Goal: Complete application form

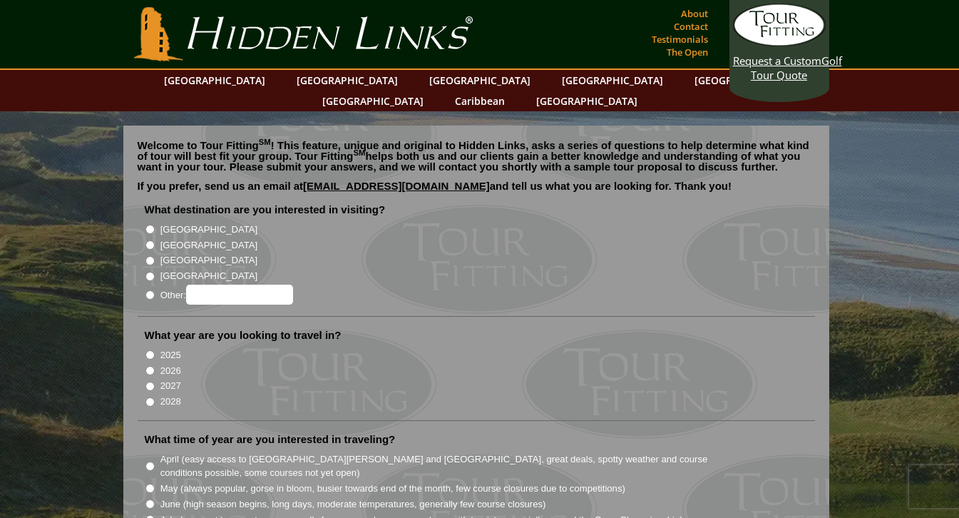
click at [178, 238] on label "[GEOGRAPHIC_DATA]" at bounding box center [208, 245] width 97 height 14
click at [155, 240] on input "[GEOGRAPHIC_DATA]" at bounding box center [149, 244] width 9 height 9
radio input "true"
click at [169, 379] on label "2027" at bounding box center [170, 386] width 21 height 14
click at [155, 381] on input "2027" at bounding box center [149, 385] width 9 height 9
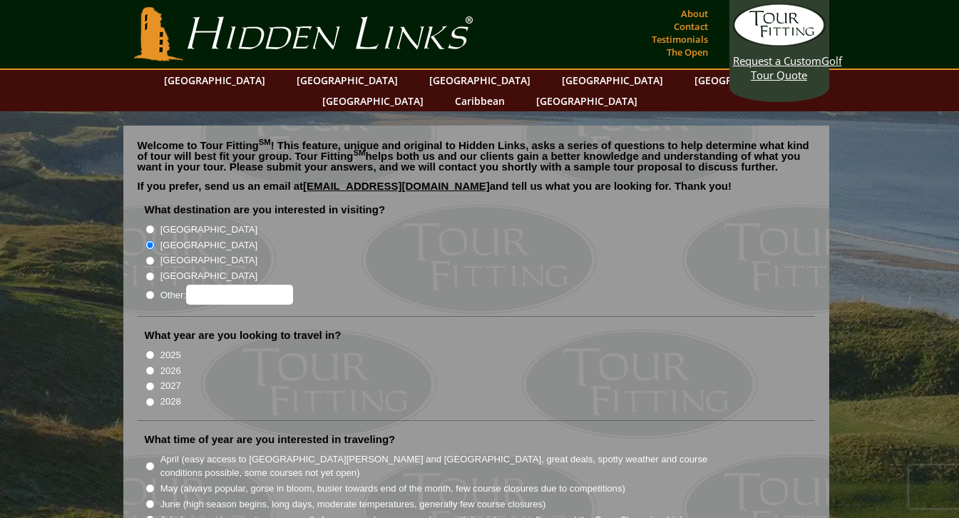
radio input "true"
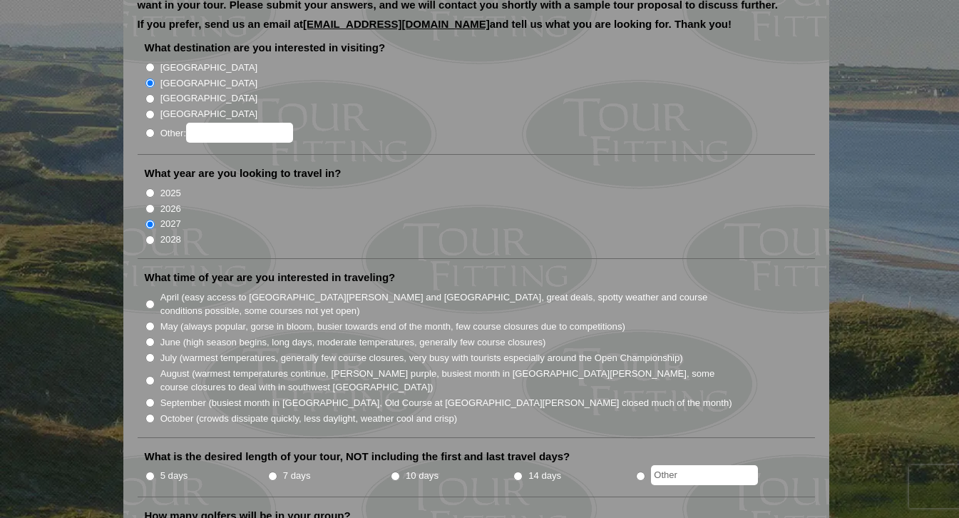
scroll to position [165, 0]
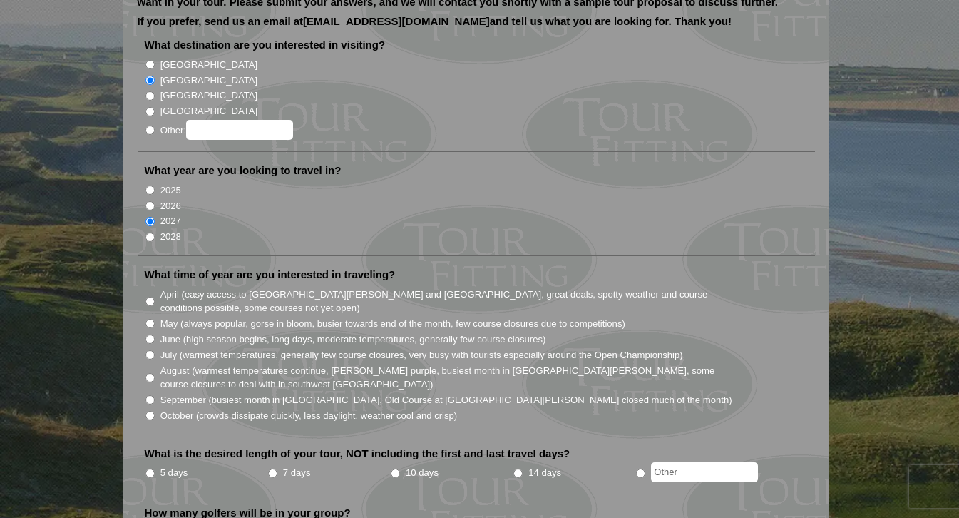
click at [299, 332] on label "June (high season begins, long days, moderate temperatures, generally few cours…" at bounding box center [353, 339] width 386 height 14
click at [155, 334] on input "June (high season begins, long days, moderate temperatures, generally few cours…" at bounding box center [149, 338] width 9 height 9
radio input "true"
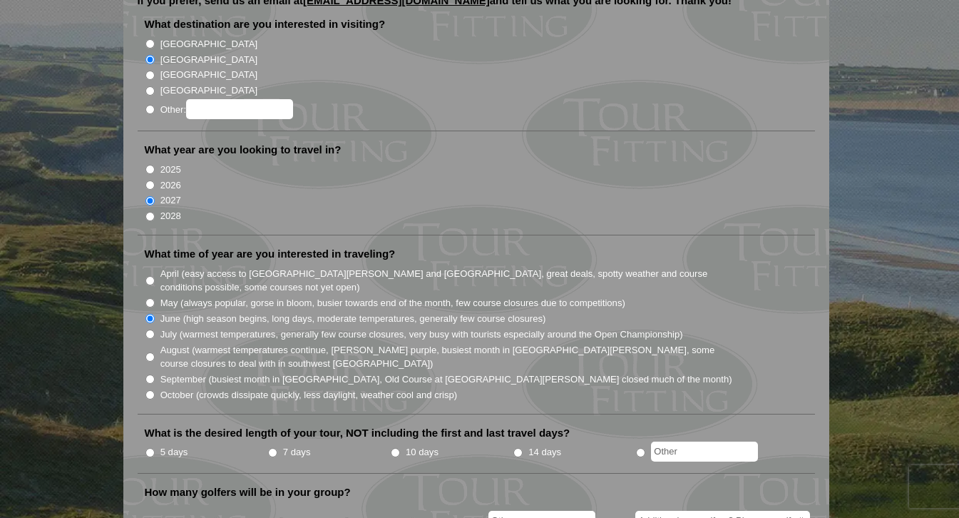
scroll to position [193, 0]
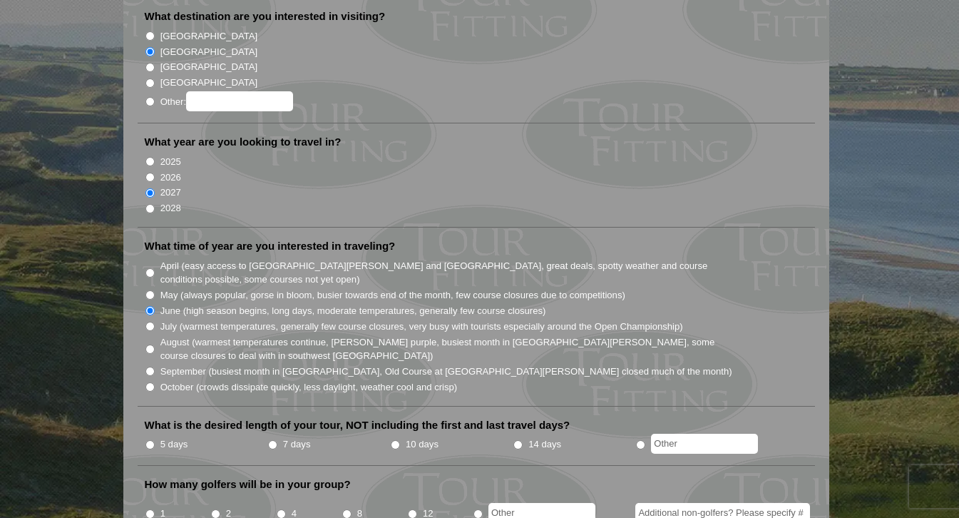
click at [305, 437] on label "7 days" at bounding box center [297, 444] width 28 height 14
click at [277, 440] on input "7 days" at bounding box center [272, 444] width 9 height 9
radio input "true"
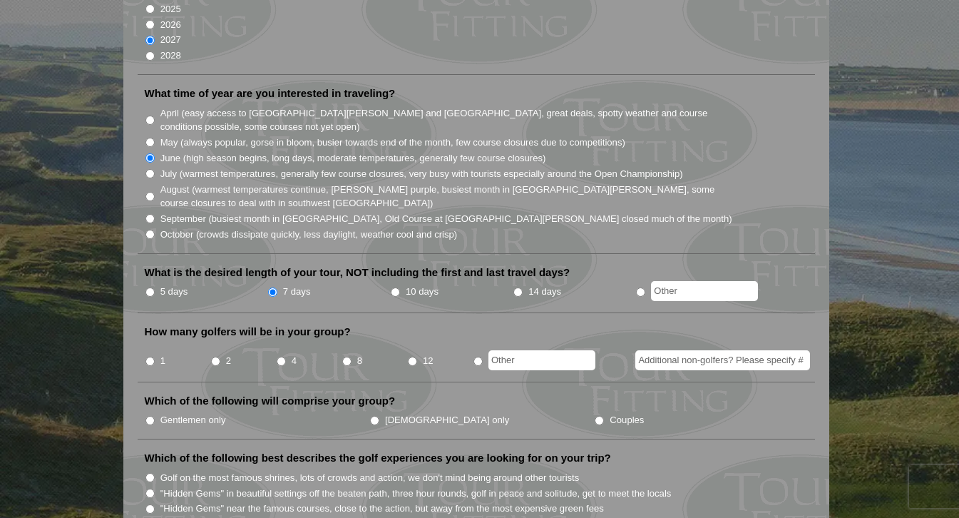
scroll to position [347, 0]
click at [349, 355] on input "8" at bounding box center [346, 359] width 9 height 9
radio input "true"
click at [197, 408] on li "Which of the following will comprise your group? Gentlemen only Ladies only Cou…" at bounding box center [476, 415] width 677 height 46
click at [150, 414] on input "Gentlemen only" at bounding box center [149, 418] width 9 height 9
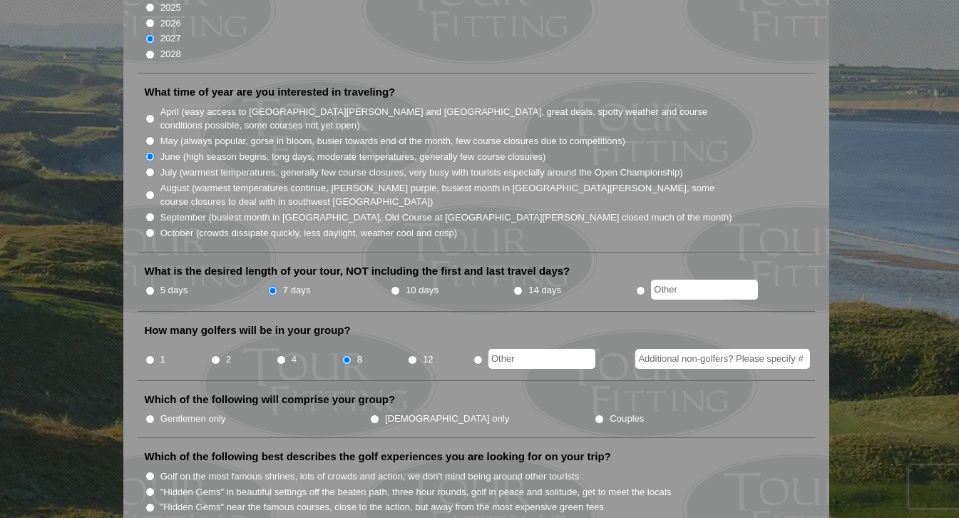
radio input "true"
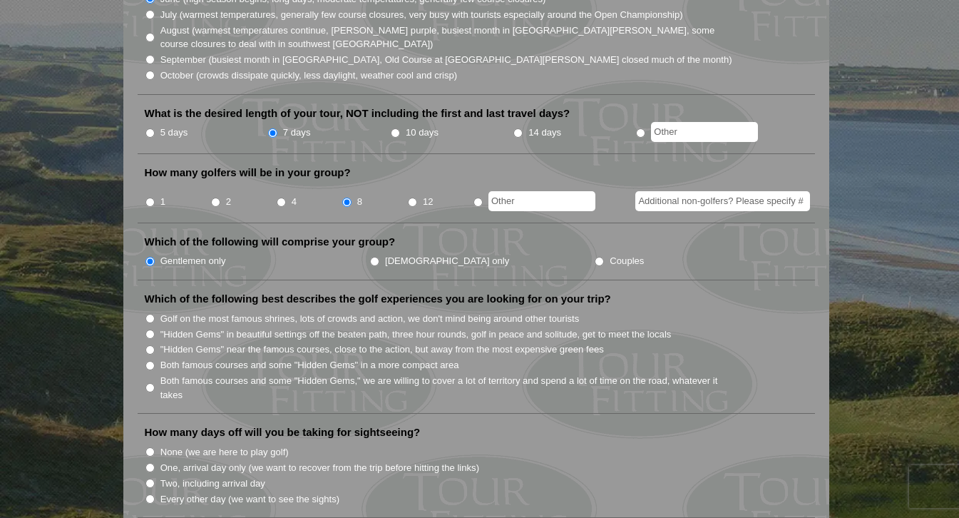
scroll to position [522, 0]
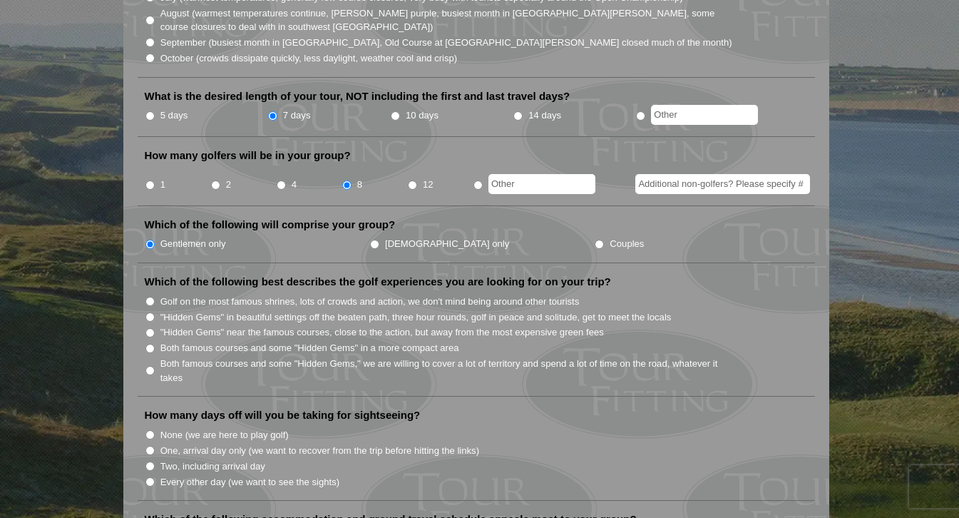
click at [155, 293] on li "Golf on the most famous shrines, lots of crowds and action, we don't mind being…" at bounding box center [482, 301] width 674 height 16
click at [153, 297] on input "Golf on the most famous shrines, lots of crowds and action, we don't mind being…" at bounding box center [149, 301] width 9 height 9
radio input "true"
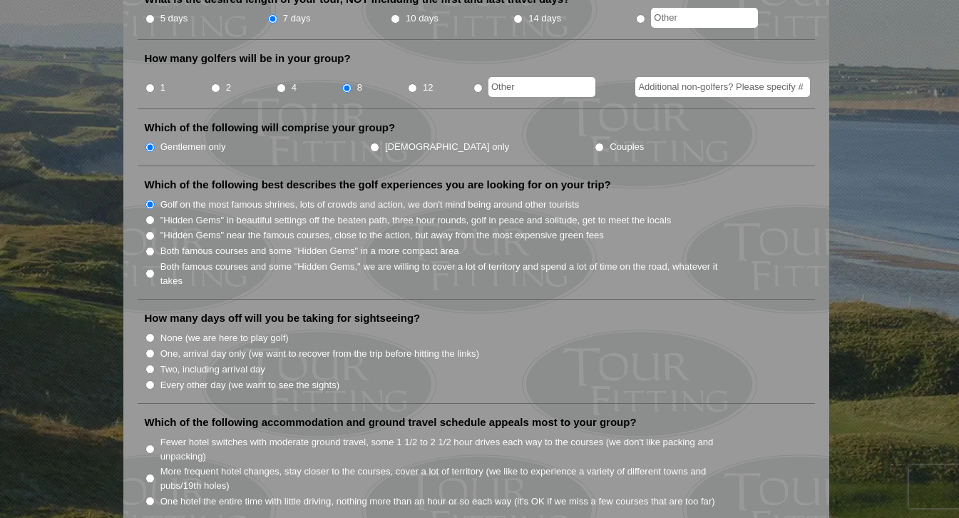
scroll to position [619, 0]
click at [149, 364] on input "Two, including arrival day" at bounding box center [149, 368] width 9 height 9
radio input "true"
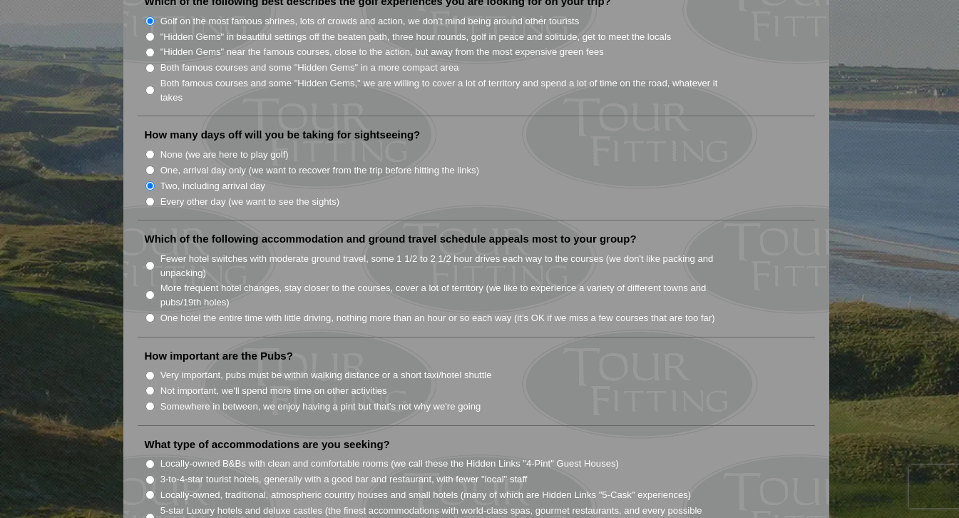
scroll to position [804, 0]
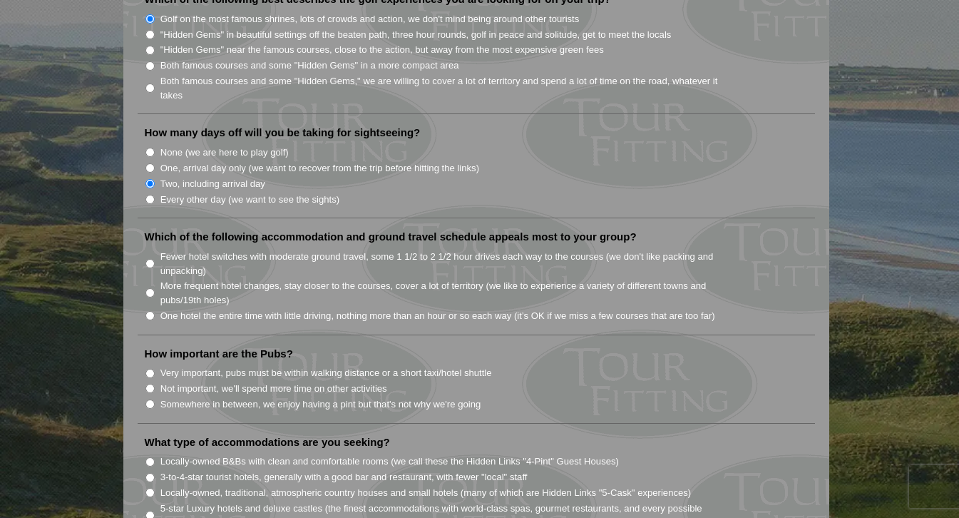
click at [148, 259] on input "Fewer hotel switches with moderate ground travel, some 1 1/2 to 2 1/2 hour driv…" at bounding box center [149, 263] width 9 height 9
radio input "true"
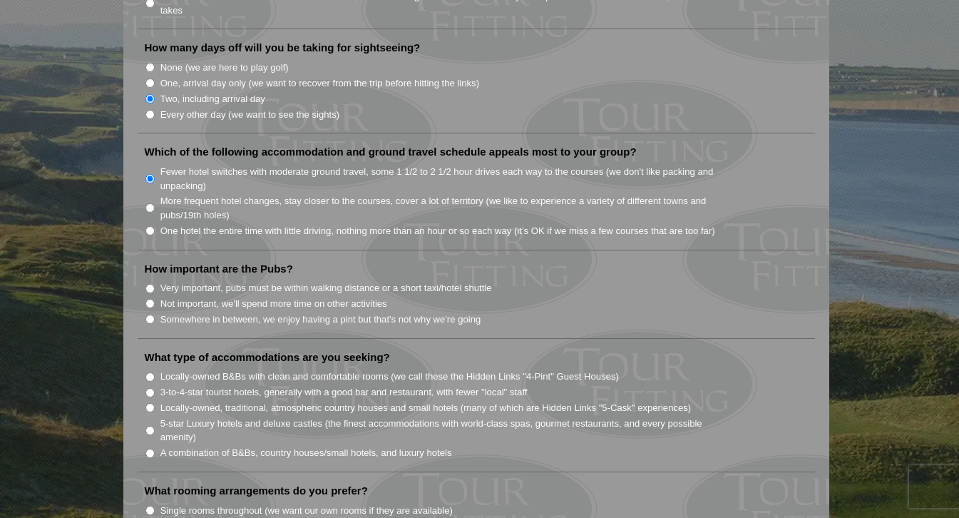
scroll to position [893, 0]
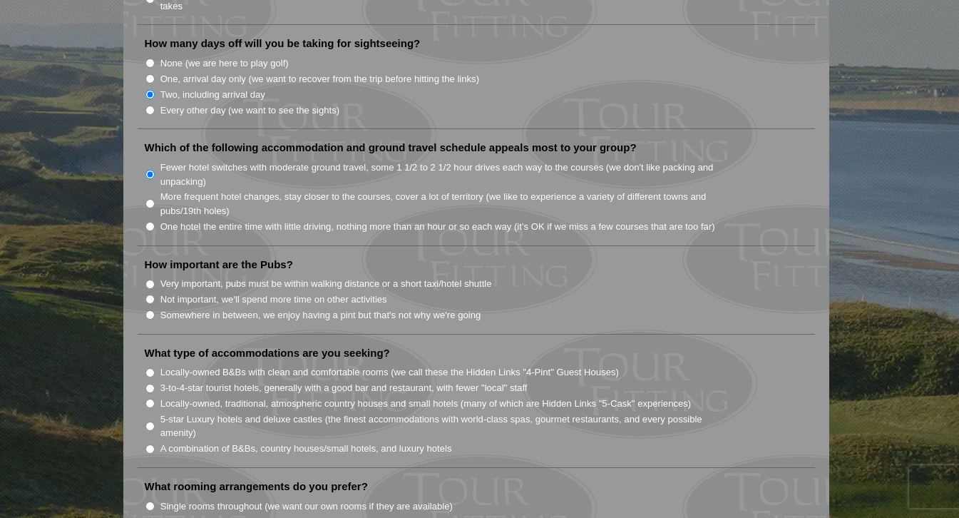
click at [153, 310] on input "Somewhere in between, we enjoy having a pint but that's not why we're going" at bounding box center [149, 314] width 9 height 9
radio input "true"
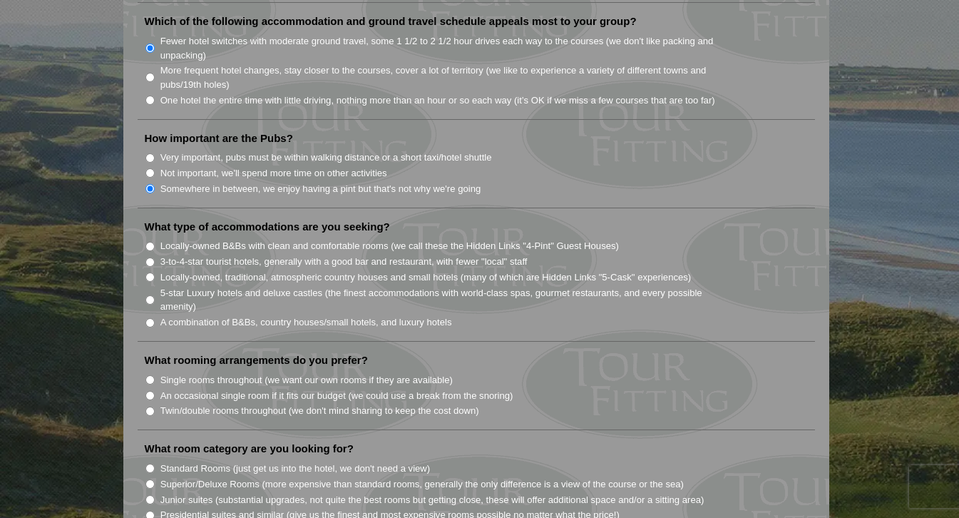
scroll to position [1021, 0]
click at [154, 236] on li "Locally-owned B&Bs with clean and comfortable rooms (we call these the Hidden L…" at bounding box center [482, 244] width 674 height 16
click at [151, 240] on input "Locally-owned B&Bs with clean and comfortable rooms (we call these the Hidden L…" at bounding box center [149, 244] width 9 height 9
radio input "true"
click at [152, 271] on input "Locally-owned, traditional, atmospheric country houses and small hotels (many o…" at bounding box center [149, 275] width 9 height 9
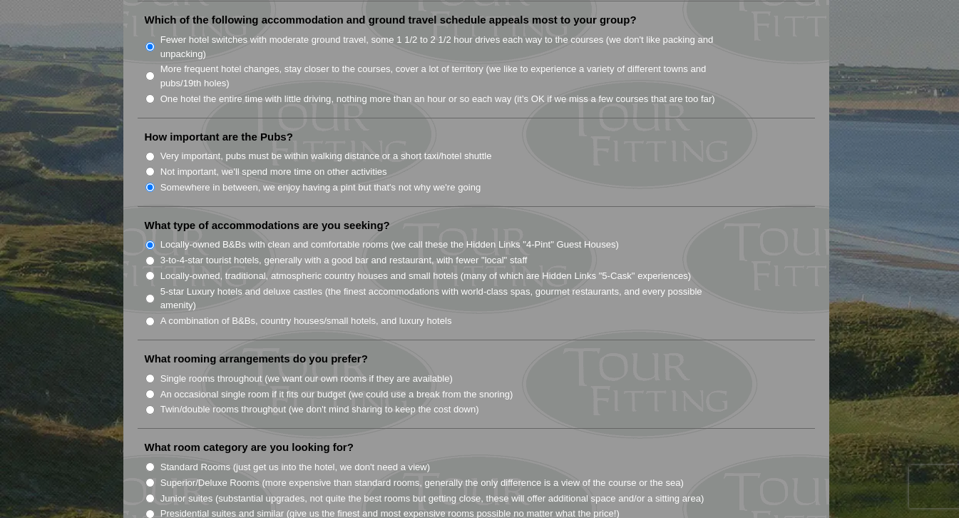
radio input "true"
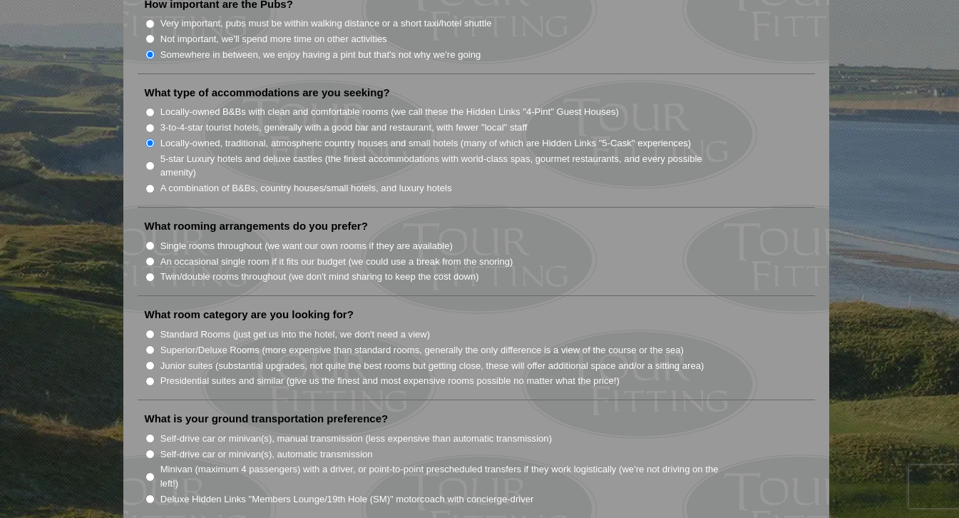
scroll to position [1157, 0]
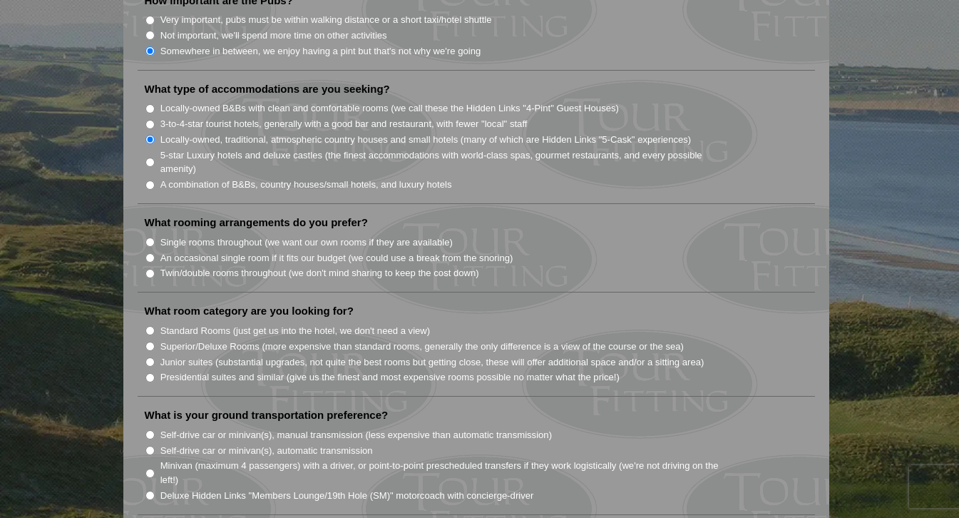
click at [150, 237] on input "Single rooms throughout (we want our own rooms if they are available)" at bounding box center [149, 241] width 9 height 9
radio input "true"
click at [152, 326] on input "Standard Rooms (just get us into the hotel, we don't need a view)" at bounding box center [149, 330] width 9 height 9
radio input "true"
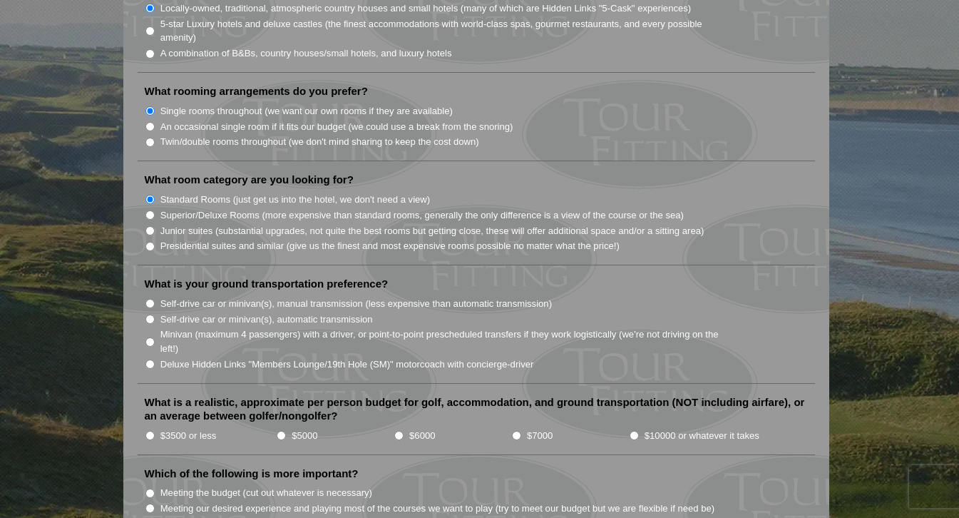
scroll to position [1290, 0]
click at [151, 357] on input "Deluxe Hidden Links "Members Lounge/19th Hole (SM)" motorcoach with concierge-d…" at bounding box center [149, 361] width 9 height 9
radio input "true"
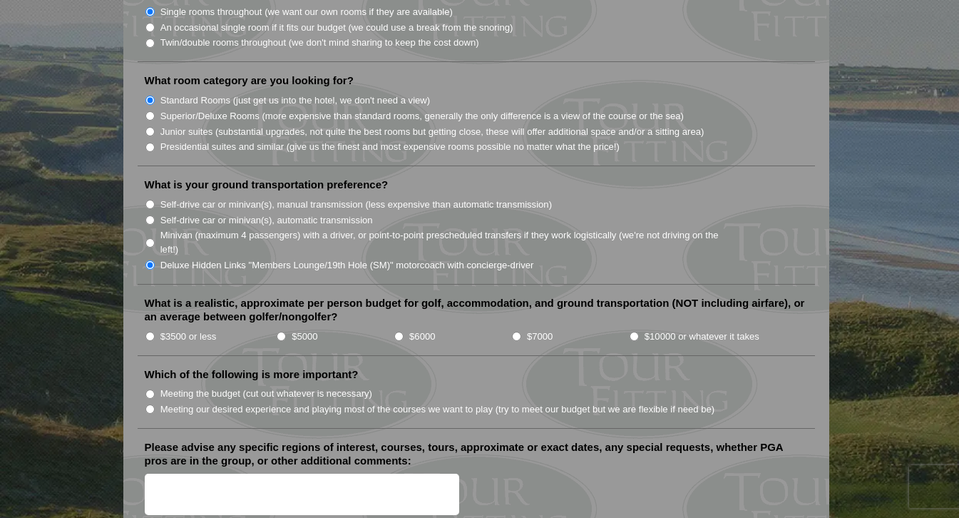
scroll to position [1395, 0]
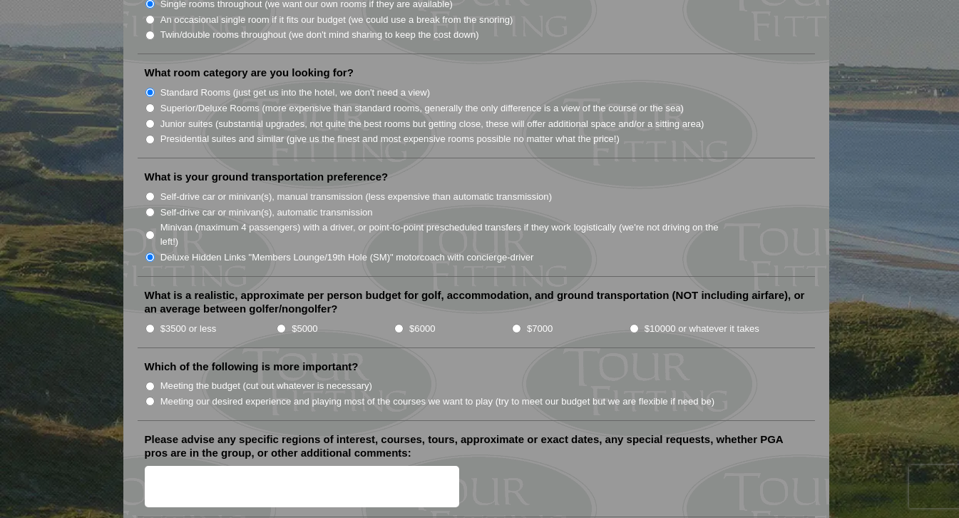
click at [528, 322] on label "$7000" at bounding box center [540, 329] width 26 height 14
click at [521, 324] on input "$7000" at bounding box center [516, 328] width 9 height 9
radio input "true"
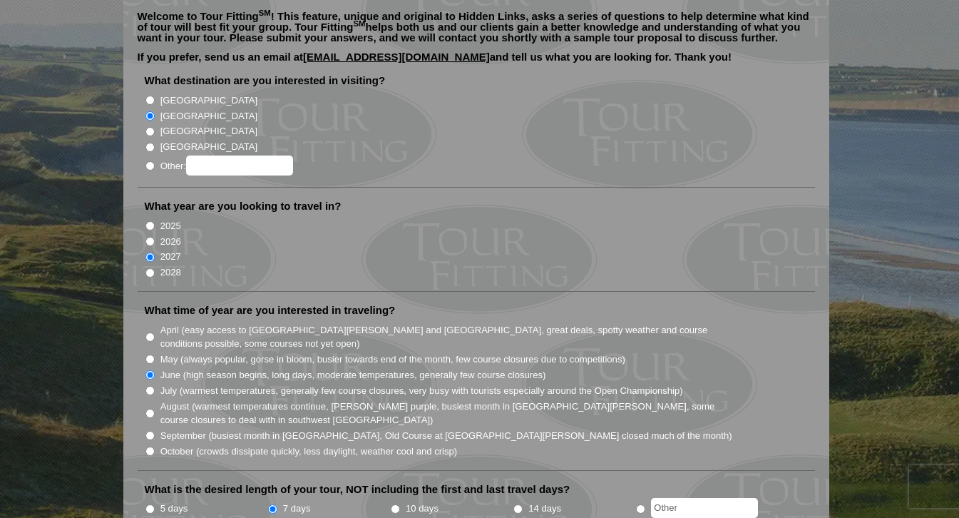
scroll to position [0, 0]
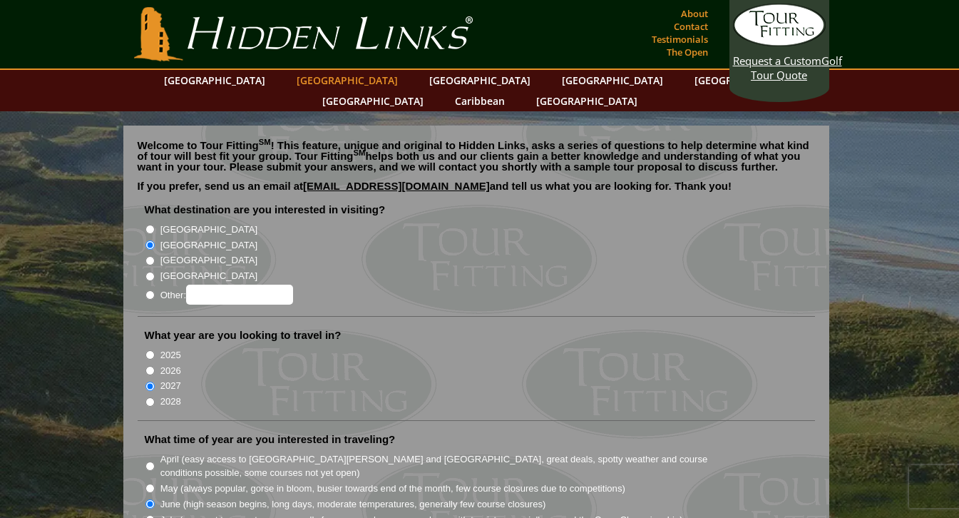
click at [322, 85] on link "[GEOGRAPHIC_DATA]" at bounding box center [346, 80] width 115 height 21
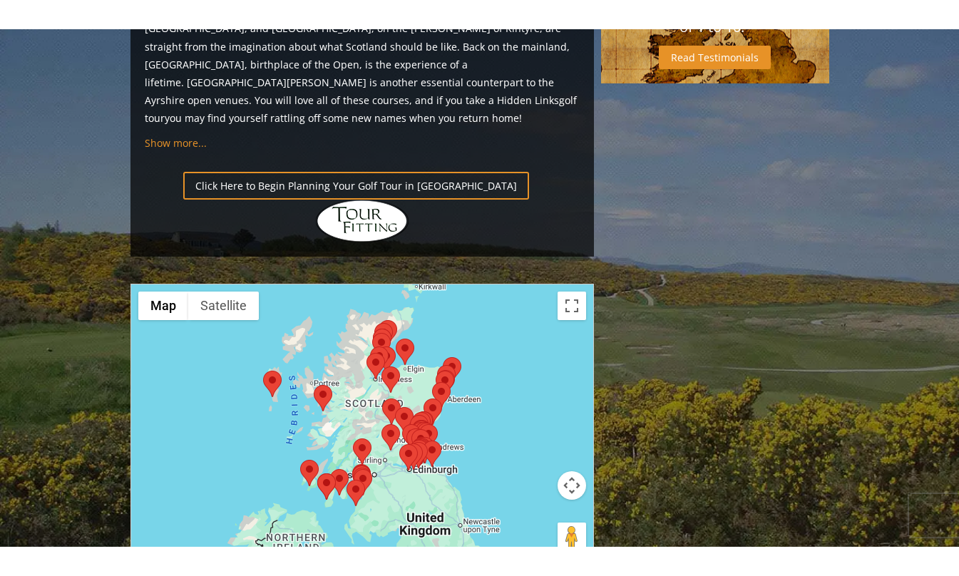
scroll to position [1547, 0]
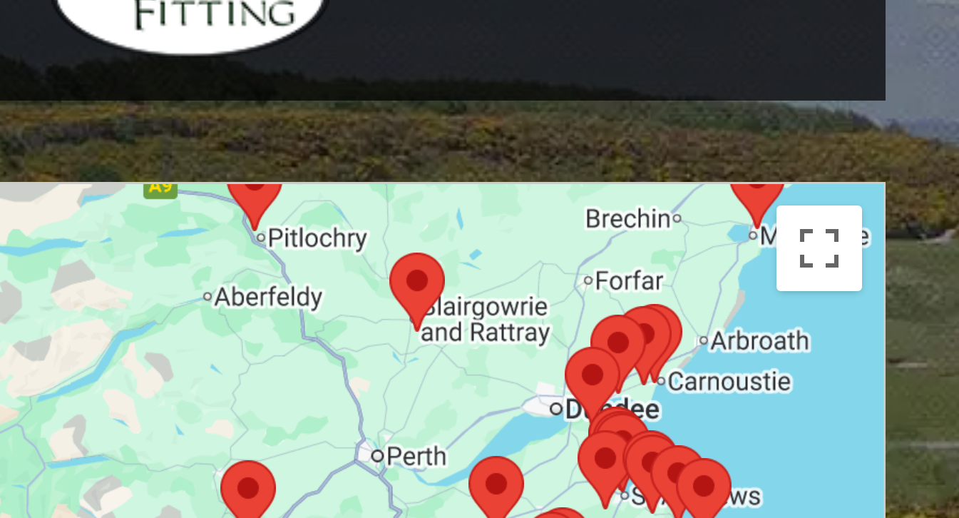
drag, startPoint x: 409, startPoint y: 289, endPoint x: 602, endPoint y: 257, distance: 195.1
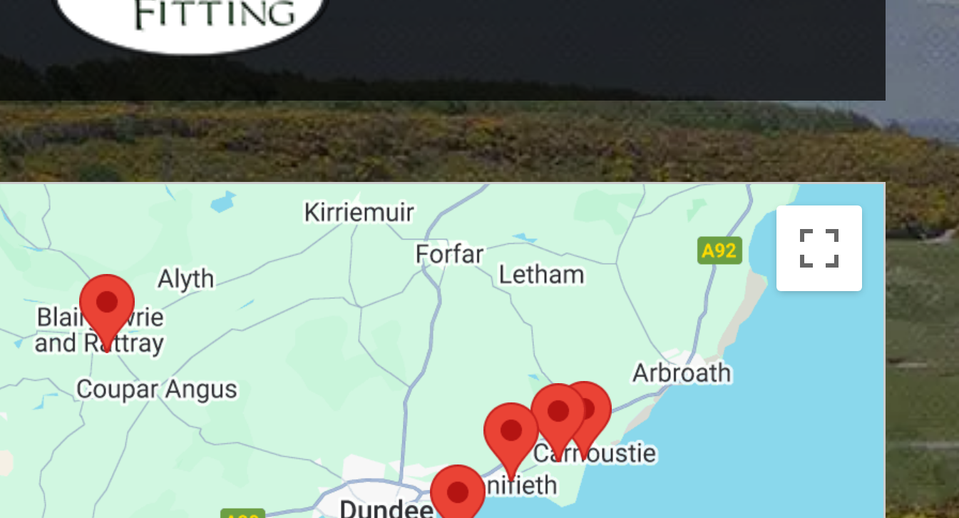
drag, startPoint x: 439, startPoint y: 287, endPoint x: 453, endPoint y: 393, distance: 107.1
click at [453, 393] on div at bounding box center [362, 391] width 462 height 284
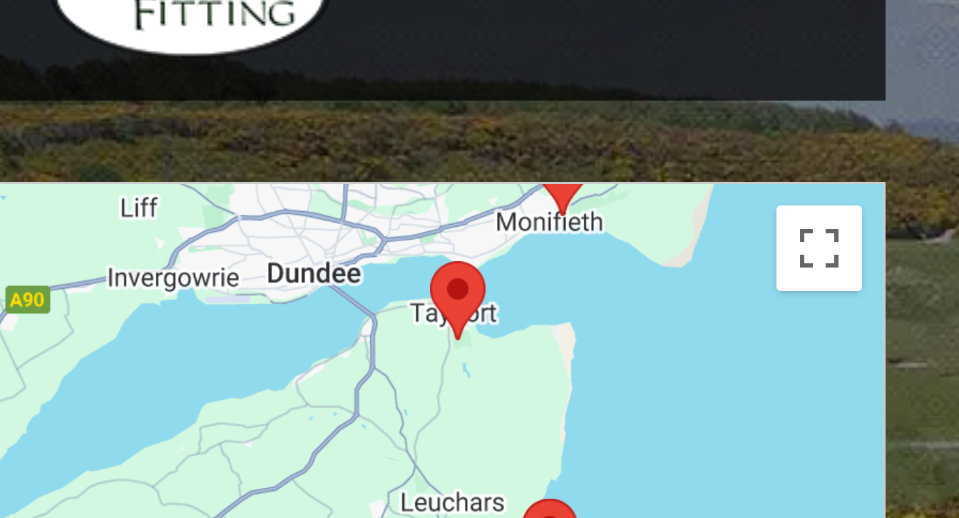
drag, startPoint x: 484, startPoint y: 274, endPoint x: 555, endPoint y: 236, distance: 81.0
click at [555, 249] on div at bounding box center [362, 391] width 462 height 284
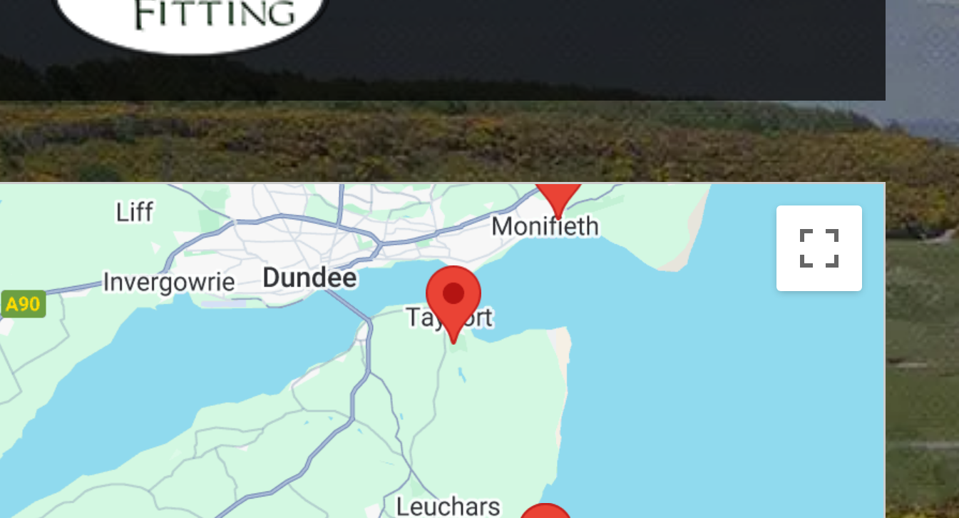
click at [522, 331] on div at bounding box center [362, 391] width 462 height 284
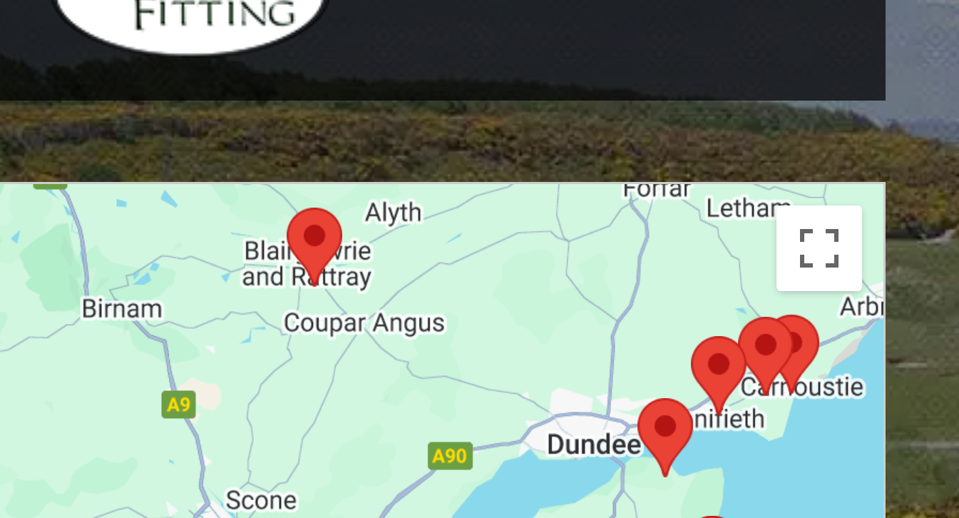
drag, startPoint x: 442, startPoint y: 272, endPoint x: 461, endPoint y: 293, distance: 28.2
click at [461, 293] on div at bounding box center [362, 391] width 462 height 284
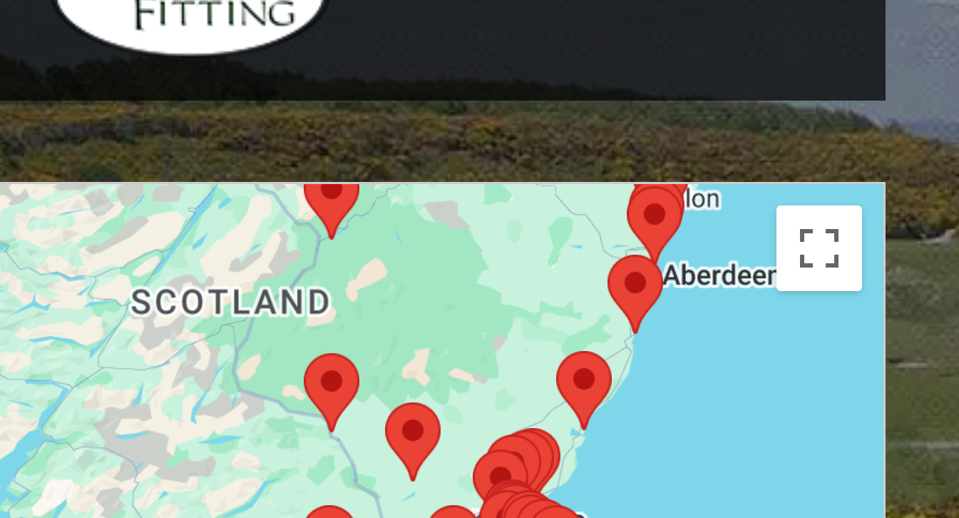
drag, startPoint x: 375, startPoint y: 288, endPoint x: 364, endPoint y: 242, distance: 47.7
click at [364, 249] on div at bounding box center [362, 391] width 462 height 284
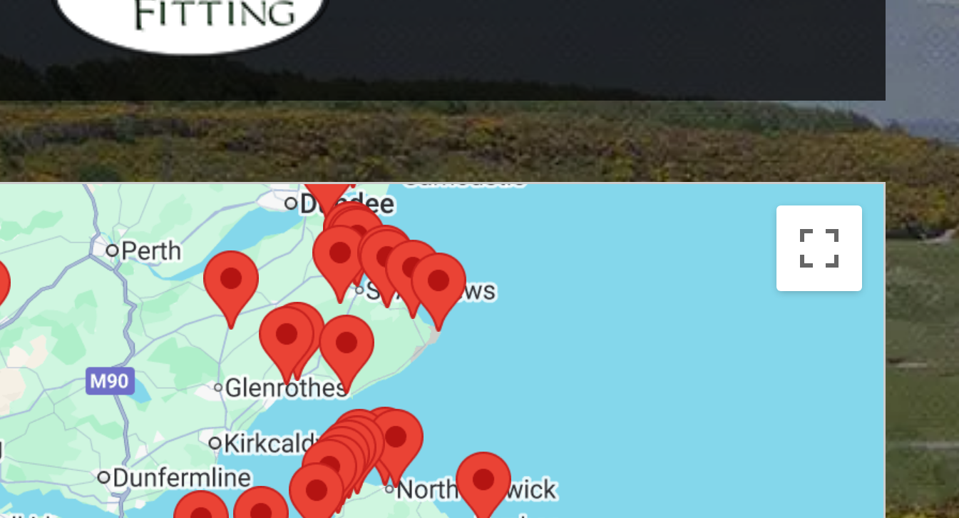
drag, startPoint x: 491, startPoint y: 300, endPoint x: 523, endPoint y: 193, distance: 111.6
click at [524, 249] on div at bounding box center [362, 391] width 462 height 284
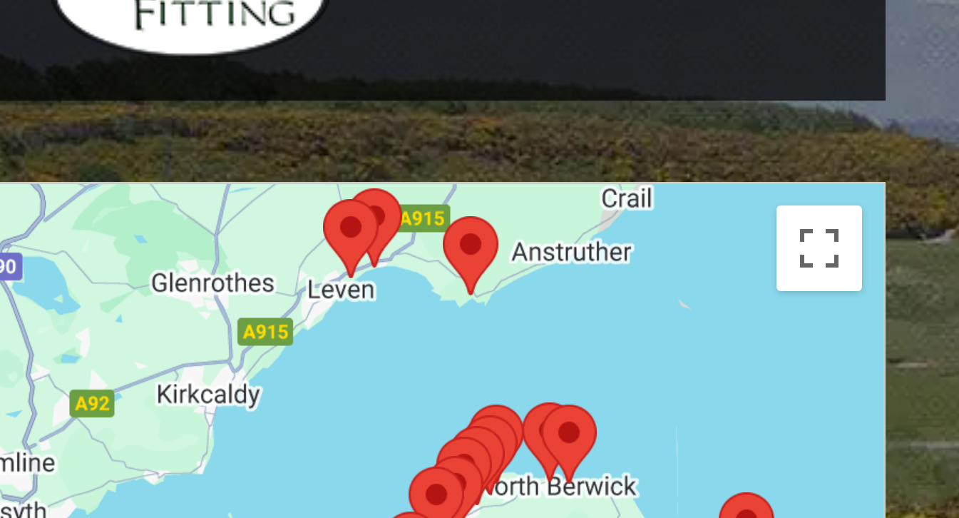
drag, startPoint x: 421, startPoint y: 217, endPoint x: 569, endPoint y: 213, distance: 148.3
click at [569, 249] on div at bounding box center [362, 391] width 462 height 284
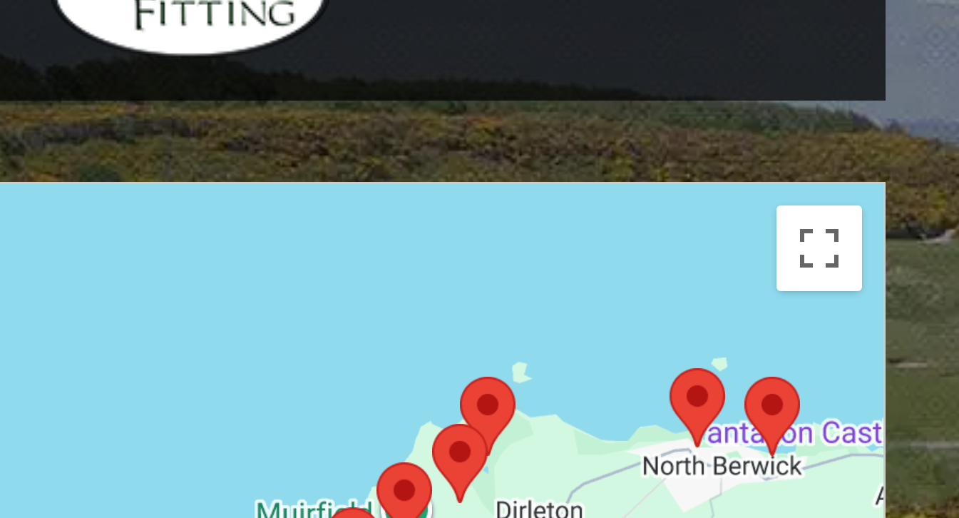
drag, startPoint x: 465, startPoint y: 224, endPoint x: 560, endPoint y: 384, distance: 186.7
click at [560, 384] on div "To activate drag with keyboard, press Alt + Enter. Once in keyboard drag state,…" at bounding box center [362, 391] width 462 height 284
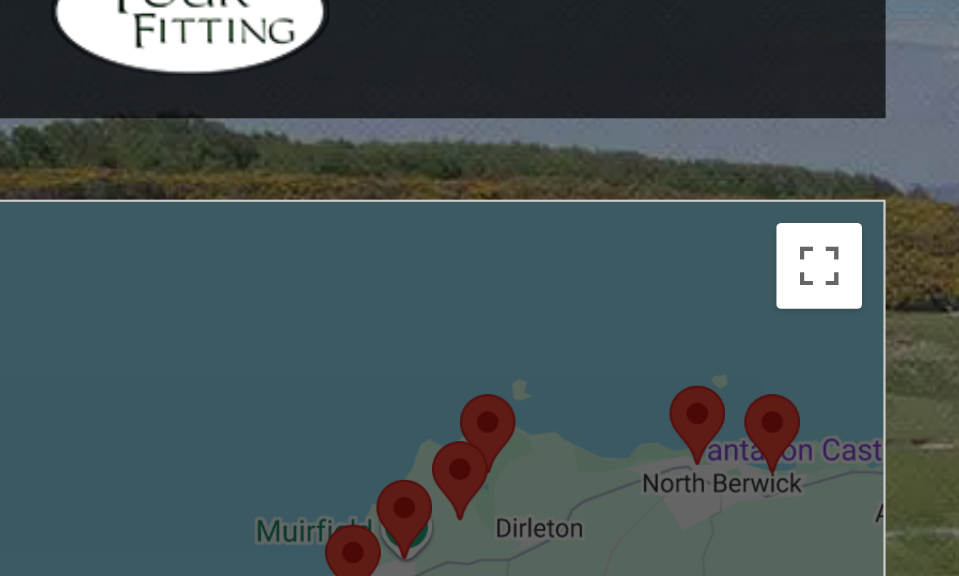
click at [519, 277] on div at bounding box center [362, 391] width 462 height 284
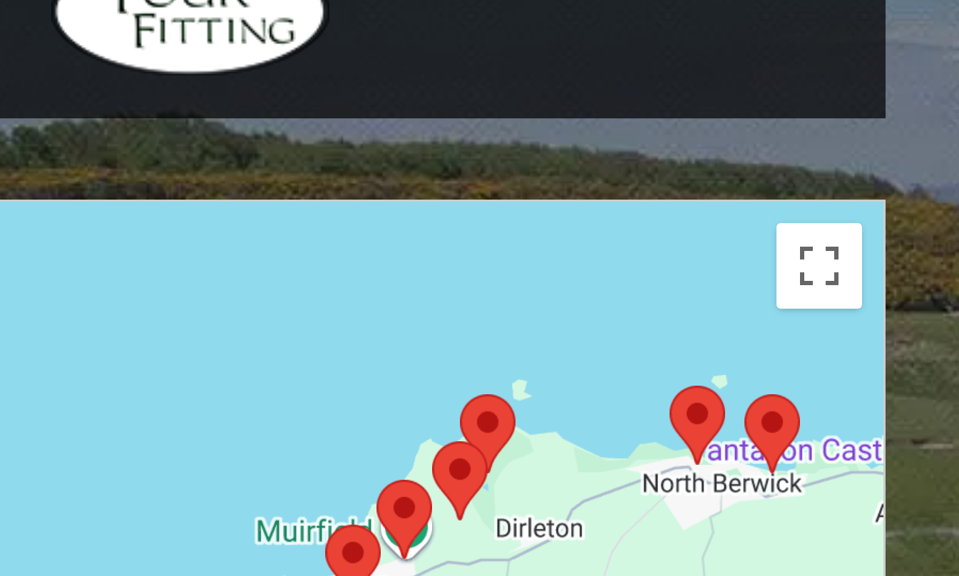
click at [519, 277] on div at bounding box center [362, 391] width 462 height 284
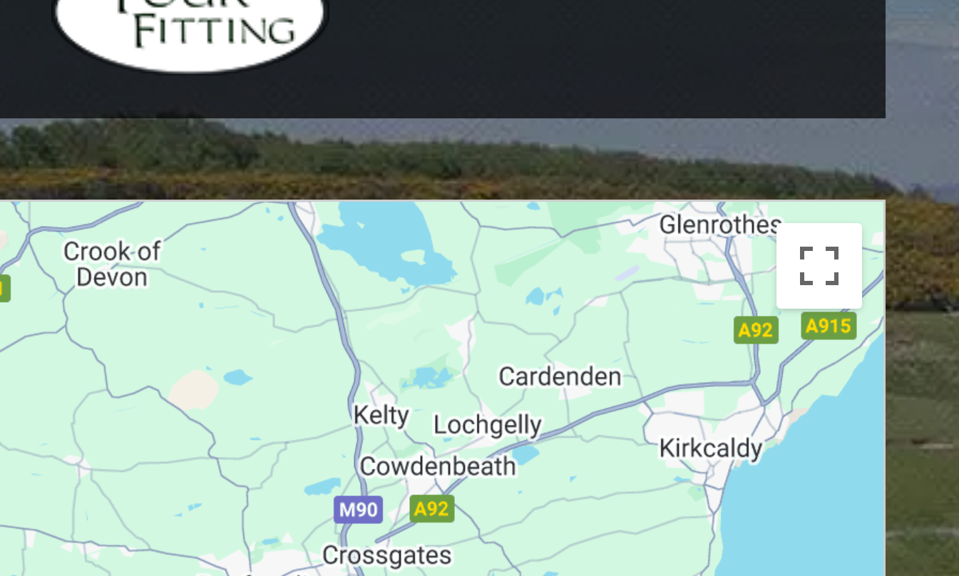
drag, startPoint x: 342, startPoint y: 279, endPoint x: 580, endPoint y: 345, distance: 246.5
click at [580, 345] on div at bounding box center [362, 391] width 462 height 284
